Goal: Complete application form

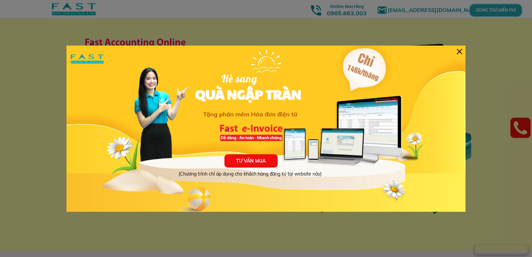
click at [460, 50] on div at bounding box center [459, 51] width 5 height 5
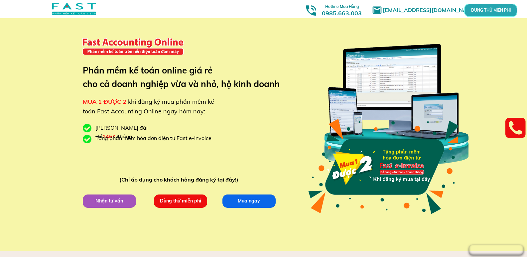
click at [183, 202] on p "Dùng thử miễn phí" at bounding box center [181, 200] width 54 height 13
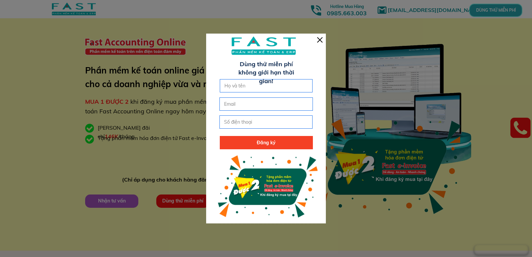
click at [318, 43] on div at bounding box center [266, 129] width 120 height 190
click at [319, 37] on div at bounding box center [319, 39] width 5 height 5
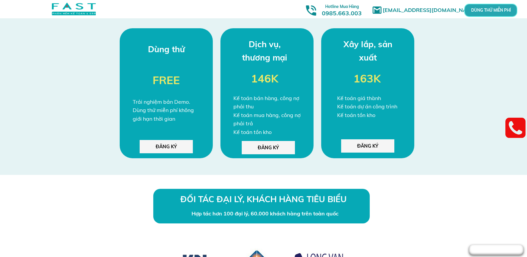
scroll to position [1762, 0]
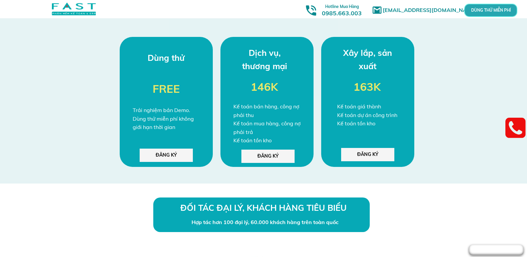
click at [450, 59] on div "BẢNG GIÁ ƯU ĐÃI ĐẶC BIỆT Dùng thử Trải nghiệm bản Demo. Dùng thử miễn phí không…" at bounding box center [263, 86] width 527 height 193
click at [153, 155] on p "ĐĂNG KÝ" at bounding box center [166, 155] width 53 height 13
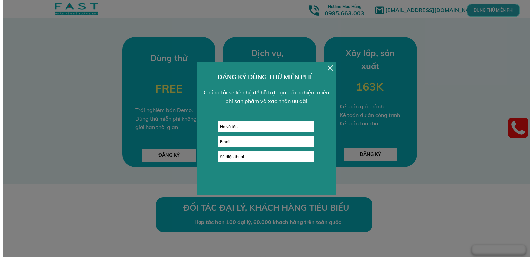
scroll to position [0, 0]
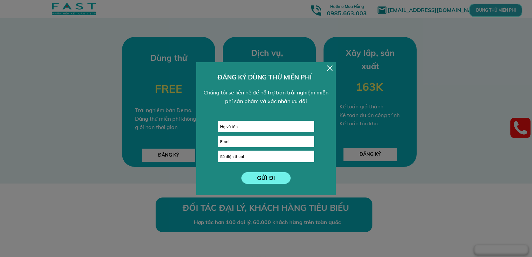
click at [253, 125] on input "text" at bounding box center [265, 126] width 95 height 11
type input "ngọc"
type input "0971308530"
click at [260, 173] on p "GỬI ĐI" at bounding box center [266, 178] width 50 height 12
click at [263, 138] on input "email" at bounding box center [265, 141] width 95 height 11
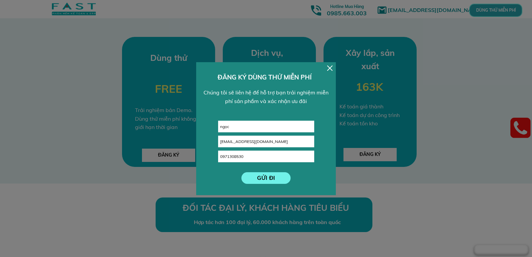
type input "[EMAIL_ADDRESS][DOMAIN_NAME]"
click at [264, 179] on p "GỬI ĐI" at bounding box center [266, 178] width 50 height 12
